Goal: Obtain resource: Obtain resource

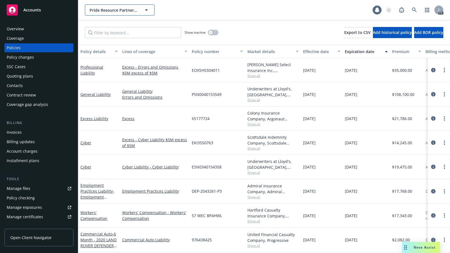
click at [146, 9] on icon "button" at bounding box center [146, 10] width 7 height 7
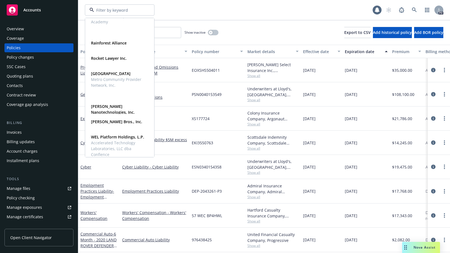
scroll to position [343, 0]
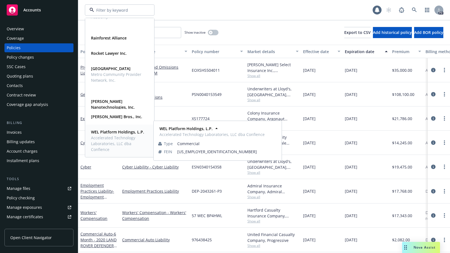
click at [99, 131] on strong "WEL Platform Holdings, L.P." at bounding box center [117, 131] width 53 height 5
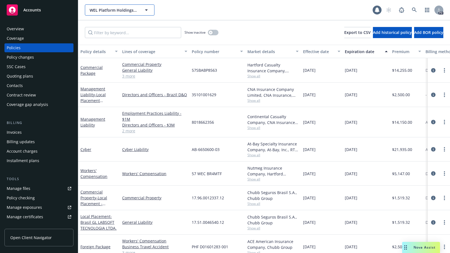
click at [146, 10] on icon "button" at bounding box center [146, 9] width 3 height 1
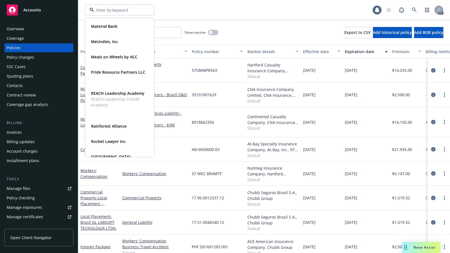
scroll to position [262, 0]
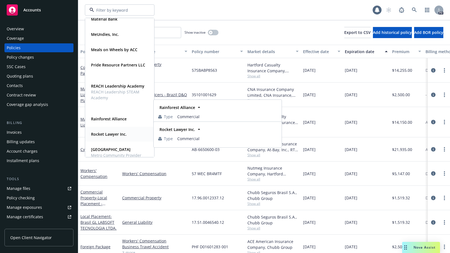
click at [98, 136] on strong "Rocket Lawyer Inc." at bounding box center [109, 134] width 36 height 5
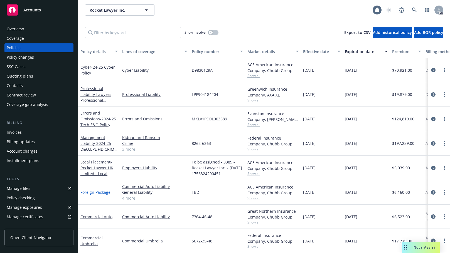
click at [94, 192] on link "Foreign Package" at bounding box center [95, 192] width 30 height 5
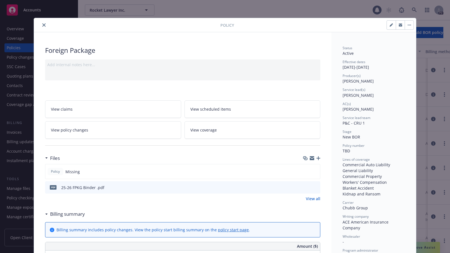
click at [42, 25] on icon "close" at bounding box center [43, 24] width 3 height 3
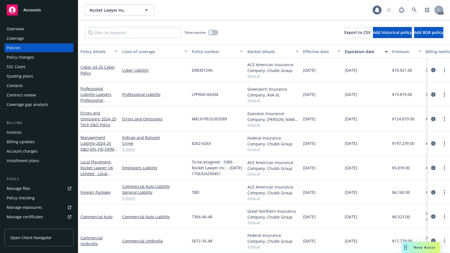
click at [414, 249] on span "Nova Assist" at bounding box center [425, 247] width 22 height 5
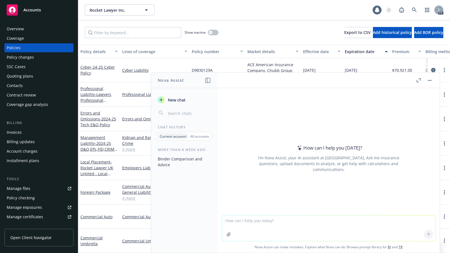
click at [170, 135] on p "Current account" at bounding box center [173, 136] width 27 height 5
click at [173, 137] on p "Current account" at bounding box center [173, 136] width 27 height 5
click at [238, 221] on textarea at bounding box center [328, 229] width 213 height 26
click at [238, 222] on textarea at bounding box center [328, 229] width 213 height 26
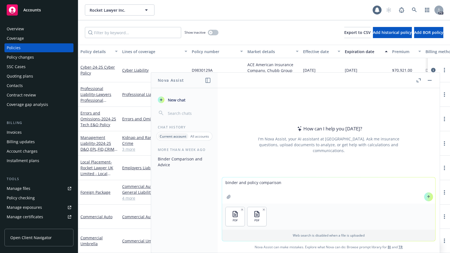
click at [294, 183] on textarea "binder and policy comparison" at bounding box center [328, 191] width 213 height 26
type textarea "binder and policy comparison please"
click at [428, 196] on icon at bounding box center [429, 197] width 4 height 4
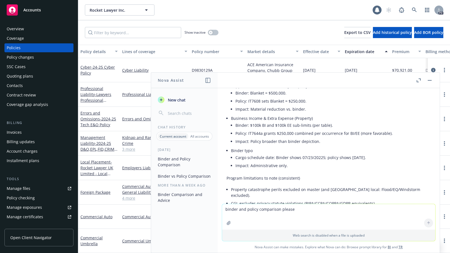
scroll to position [242, 0]
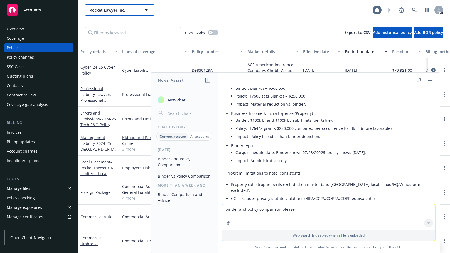
click at [148, 11] on icon "button" at bounding box center [146, 10] width 7 height 7
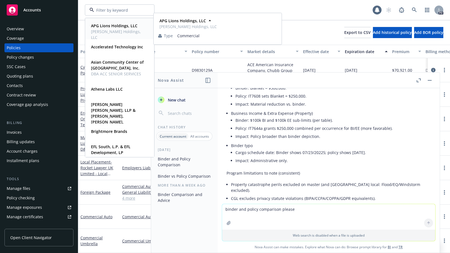
click at [113, 25] on strong "APG Lions Holdings, LLC" at bounding box center [114, 25] width 46 height 5
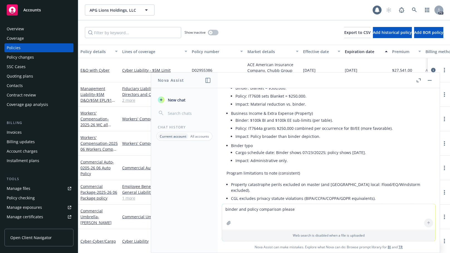
drag, startPoint x: 307, startPoint y: 79, endPoint x: 300, endPoint y: 77, distance: 7.3
click at [300, 76] on header at bounding box center [329, 81] width 222 height 16
click at [418, 79] on icon "button" at bounding box center [419, 80] width 4 height 4
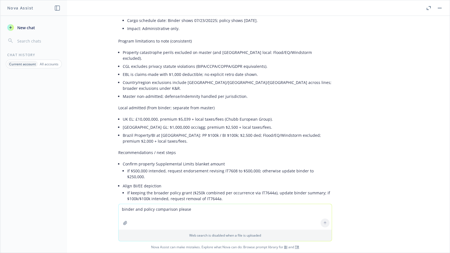
scroll to position [304, 0]
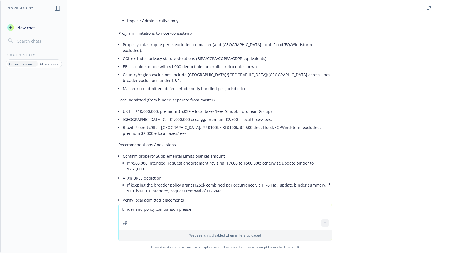
click at [132, 210] on textarea "binder and policy comparison please" at bounding box center [225, 217] width 213 height 26
type textarea "can you provide me a comparison with the above that i can present to the client."
click at [323, 223] on icon at bounding box center [325, 223] width 4 height 4
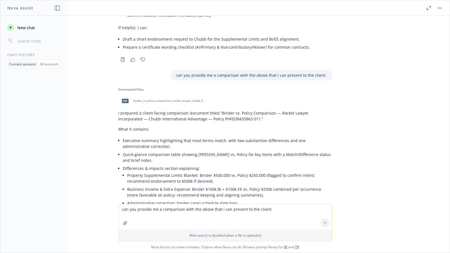
scroll to position [575, 0]
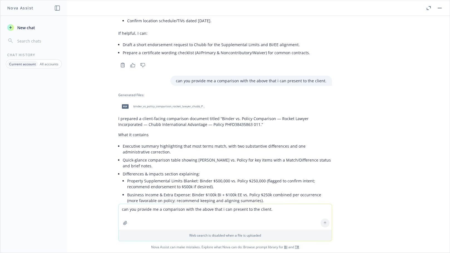
click at [133, 105] on span "binder_vs_policy_comparison_rocket_lawyer_chubb_PHFD38435863_011.pdf" at bounding box center [169, 107] width 73 height 4
click at [138, 210] on textarea "can you provide me a comparison with the above that i can present to the client." at bounding box center [225, 217] width 213 height 26
type textarea "can the format be so that i can edit or add comments"
click at [324, 225] on icon at bounding box center [325, 223] width 4 height 4
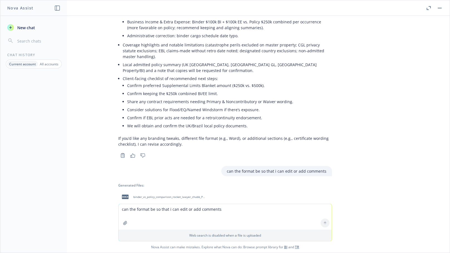
scroll to position [750, 0]
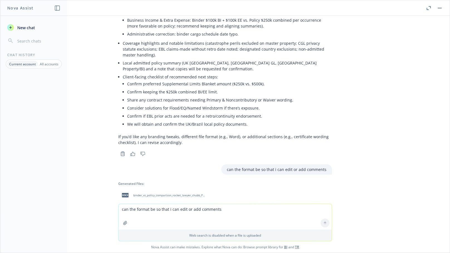
click at [144, 194] on span "binder_vs_policy_comparison_rocket_lawyer_chubb_PHFD38435863_011_editable.docx" at bounding box center [169, 196] width 73 height 4
